Goal: Transaction & Acquisition: Purchase product/service

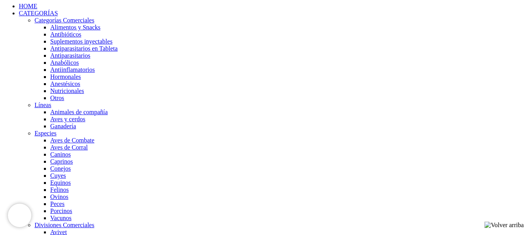
scroll to position [118, 0]
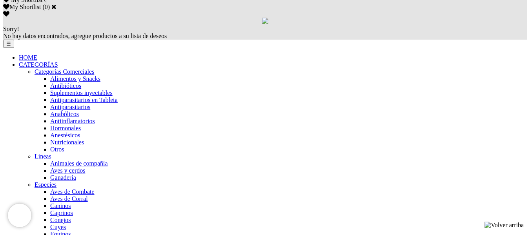
select select "2"
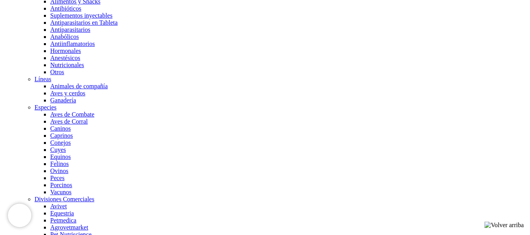
scroll to position [212, 0]
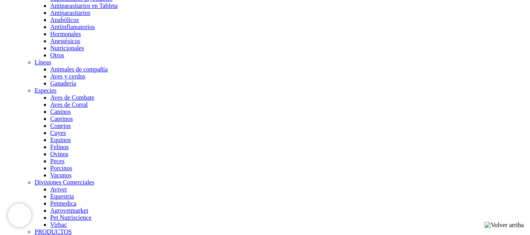
select select "2"
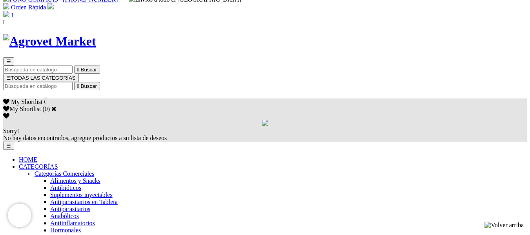
scroll to position [0, 0]
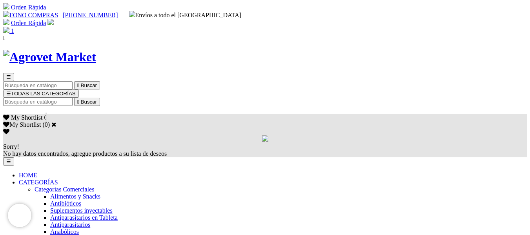
click at [73, 98] on input "Buscar" at bounding box center [37, 102] width 69 height 8
type input "ZEROLAC"
click at [124, 99] on icon "" at bounding box center [123, 102] width 2 height 6
click at [73, 98] on input "ZEROLAC" at bounding box center [37, 102] width 69 height 8
drag, startPoint x: 421, startPoint y: 39, endPoint x: 383, endPoint y: 39, distance: 38.8
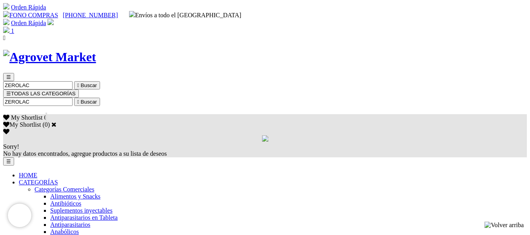
click at [383, 98] on form "ZEROLAC  Buscar" at bounding box center [264, 102] width 523 height 8
drag, startPoint x: 392, startPoint y: 37, endPoint x: 440, endPoint y: 39, distance: 48.3
click at [440, 73] on div "☰ ZEROLAC  Buscar ☰ TODAS LAS CATEGORÍAS ZEROLAC  Buscar My Shortlist 0 My Sh…" at bounding box center [264, 115] width 523 height 84
type input "CALCIO"
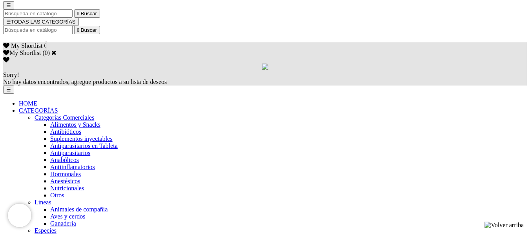
scroll to position [78, 0]
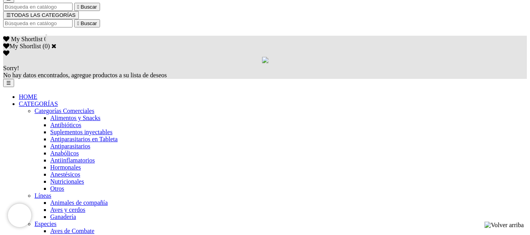
select select "5"
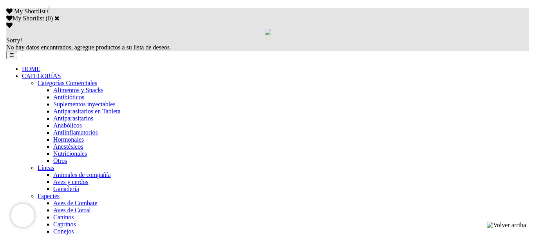
scroll to position [157, 0]
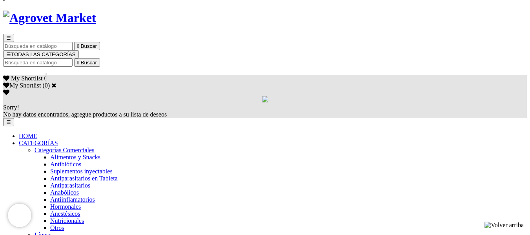
scroll to position [78, 0]
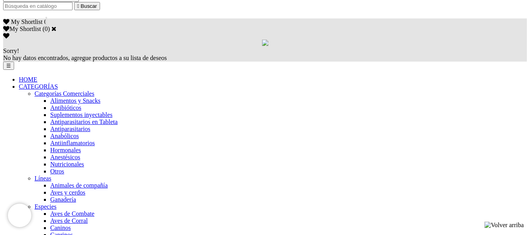
scroll to position [118, 0]
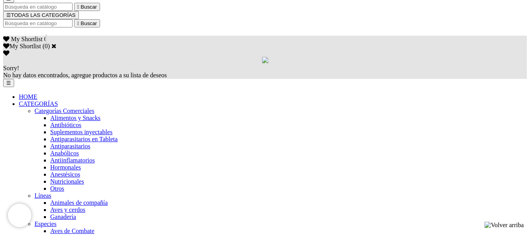
type input "COMPRA1"
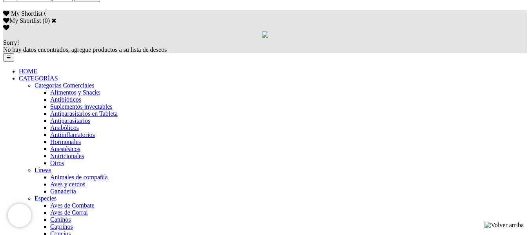
scroll to position [118, 0]
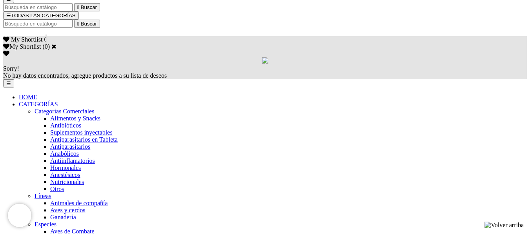
scroll to position [78, 0]
radio input "true"
type input "[PERSON_NAME]"
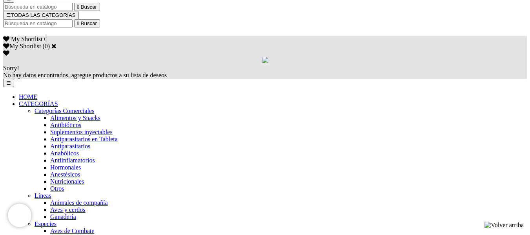
type input "Medico"
select select "DNI"
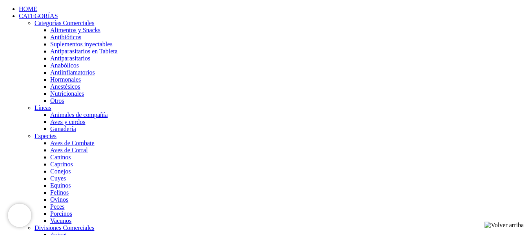
scroll to position [196, 0]
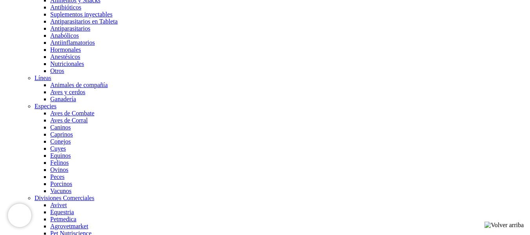
type input "43909130"
select select "Ganadero_lechero"
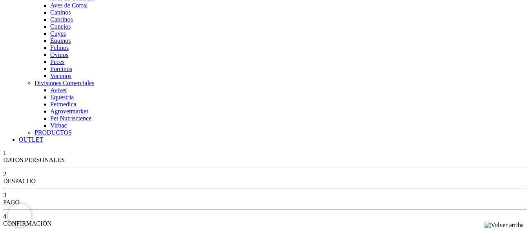
scroll to position [314, 0]
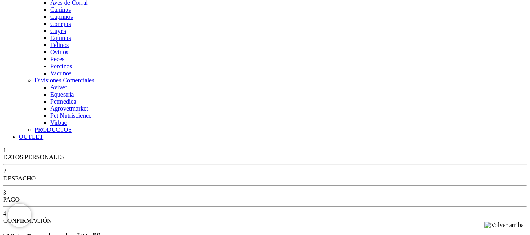
type input "G"
type input "[EMAIL_ADDRESS][DOMAIN_NAME]"
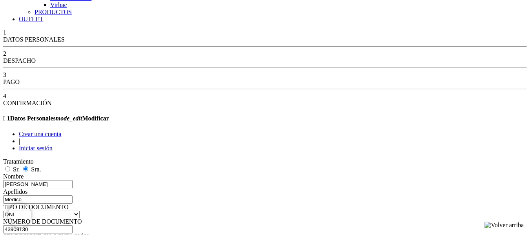
scroll to position [392, 0]
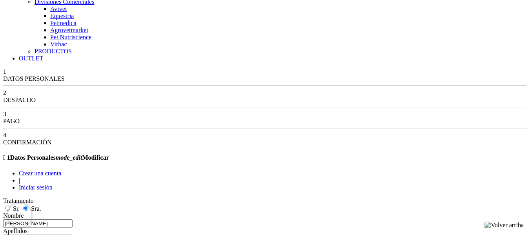
drag, startPoint x: 101, startPoint y: 86, endPoint x: 65, endPoint y: 88, distance: 36.1
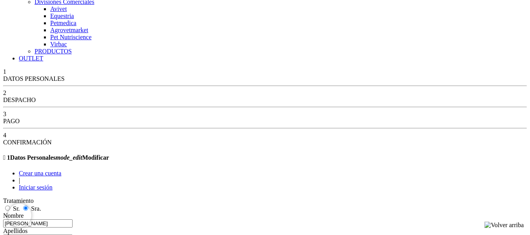
type input "[DATE]"
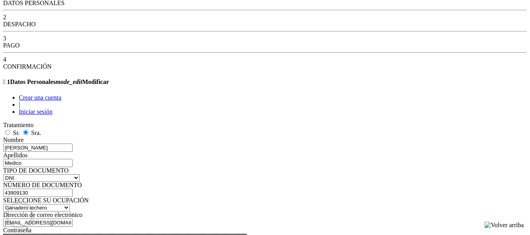
scroll to position [470, 0]
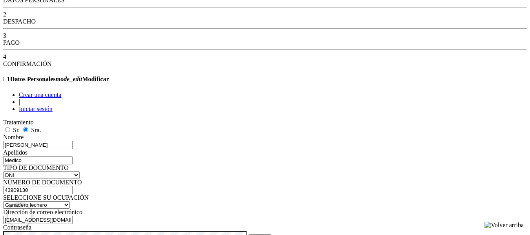
checkbox input "true"
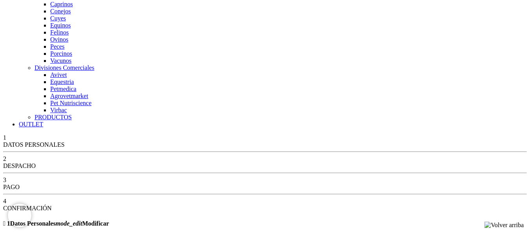
scroll to position [321, 0]
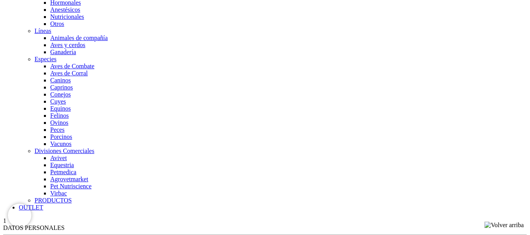
scroll to position [243, 0]
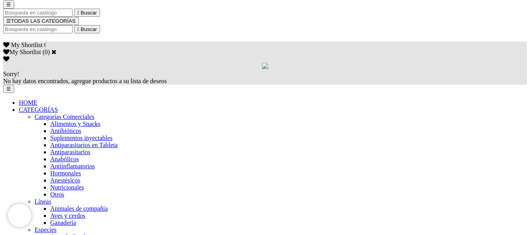
scroll to position [157, 0]
